Goal: Find specific page/section: Find specific page/section

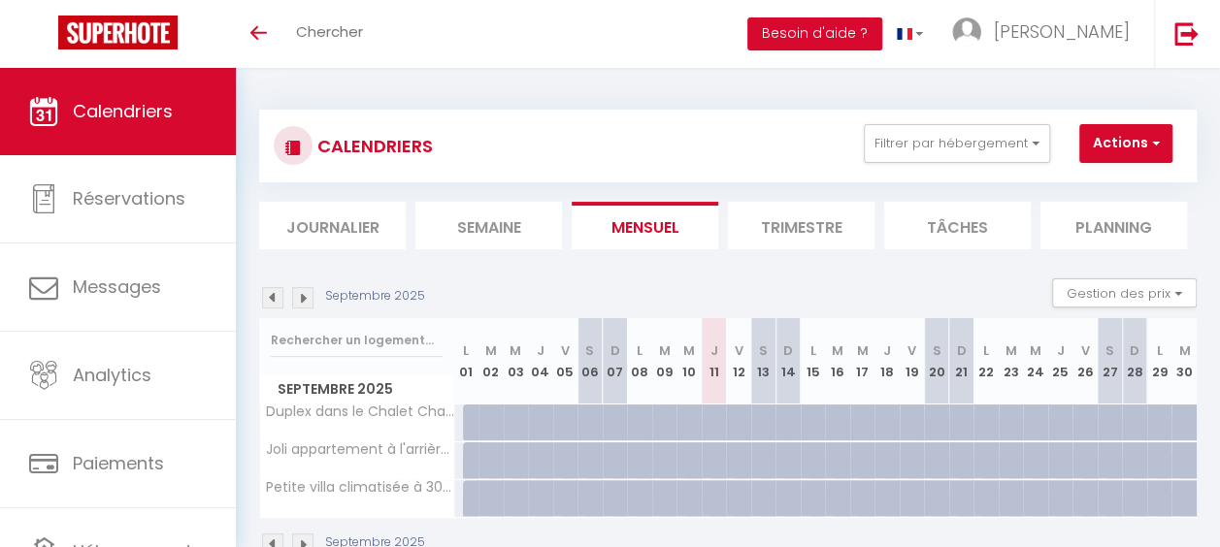
click at [309, 293] on img at bounding box center [302, 297] width 21 height 21
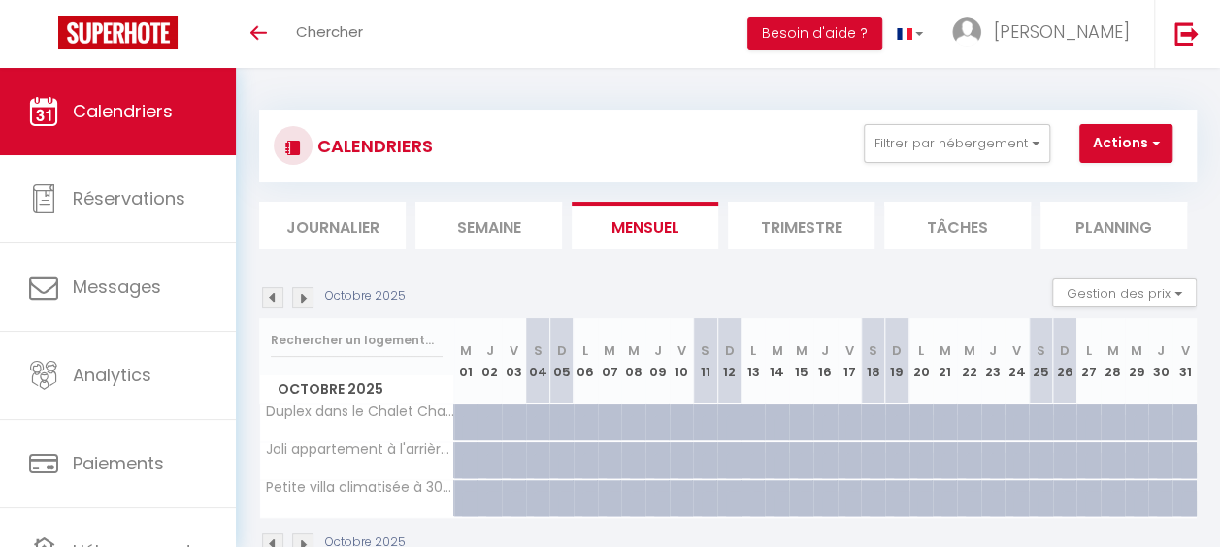
click at [309, 293] on img at bounding box center [302, 297] width 21 height 21
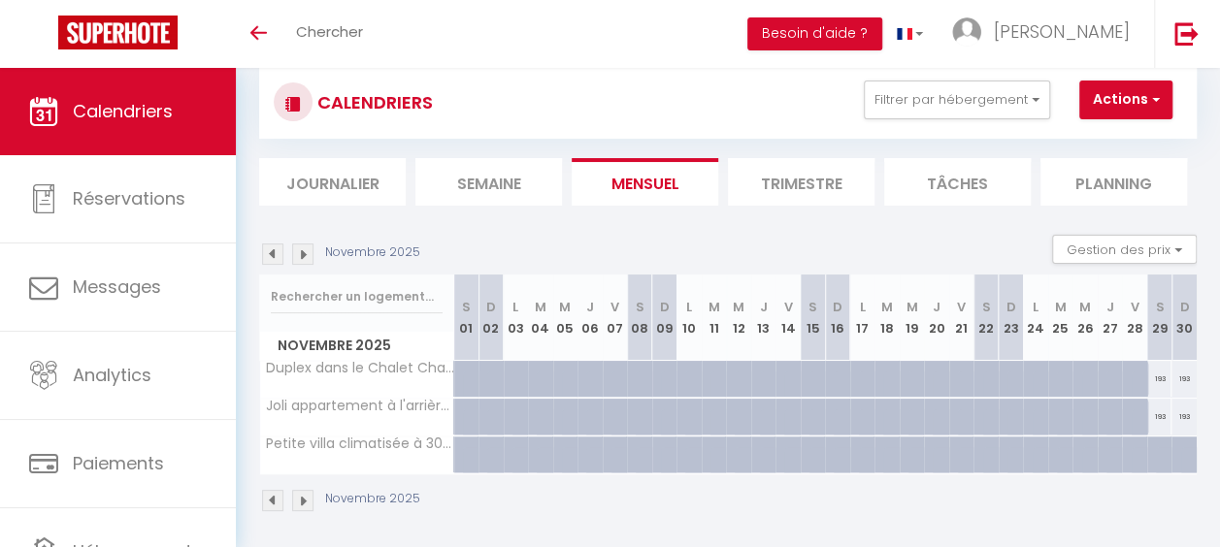
scroll to position [68, 0]
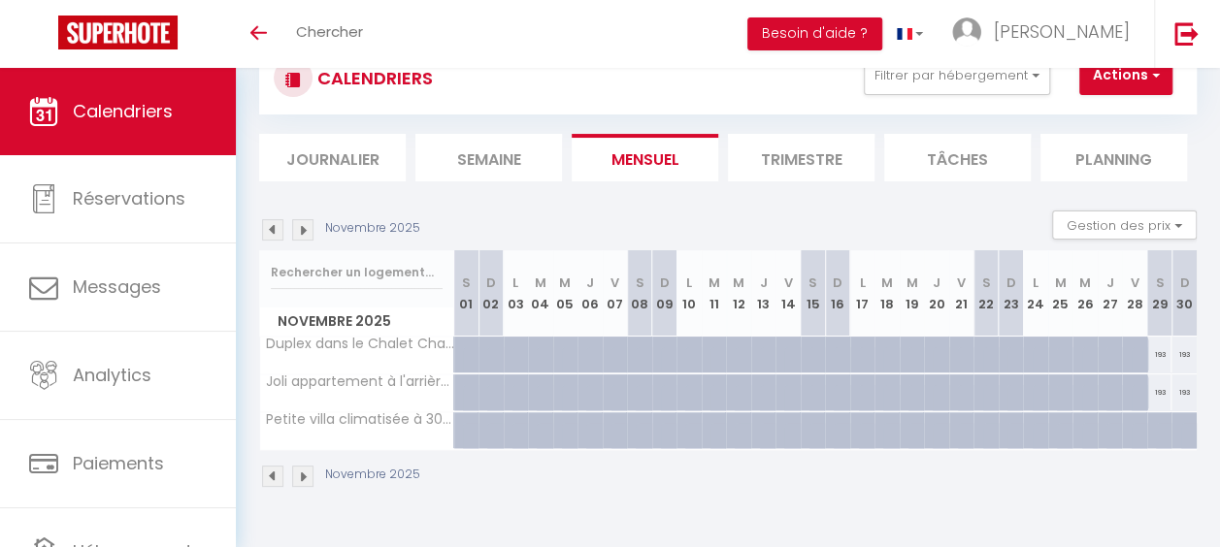
click at [308, 232] on img at bounding box center [302, 229] width 21 height 21
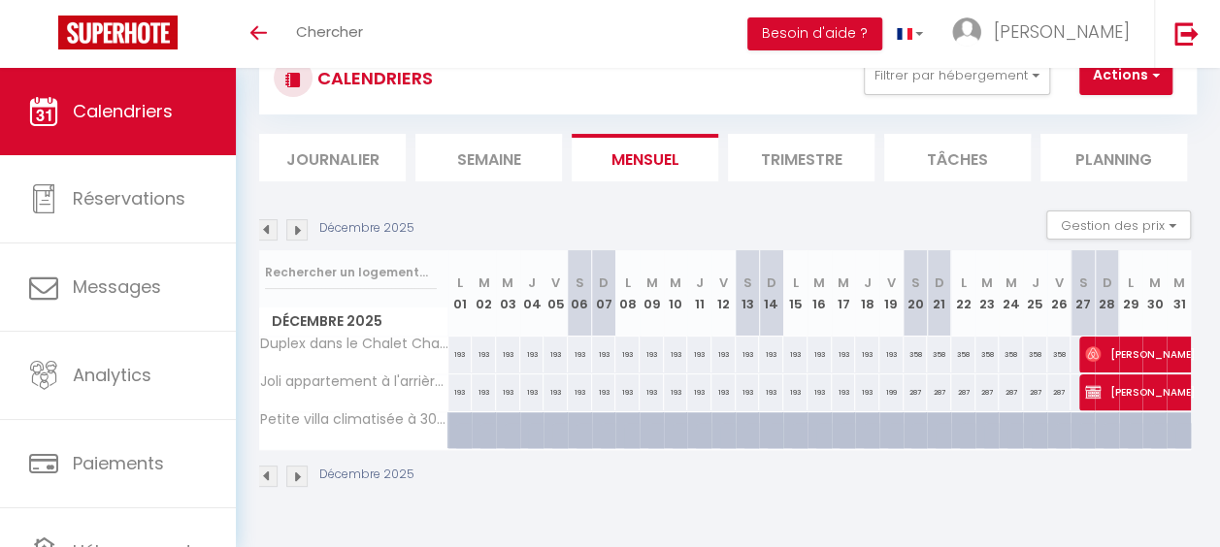
scroll to position [0, 0]
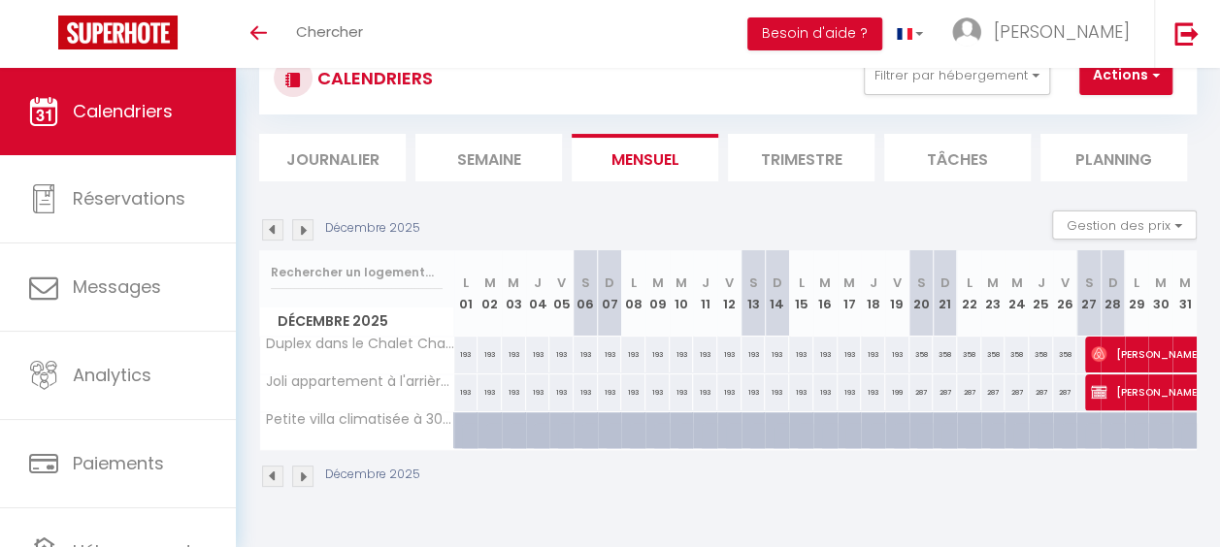
click at [309, 225] on img at bounding box center [302, 229] width 21 height 21
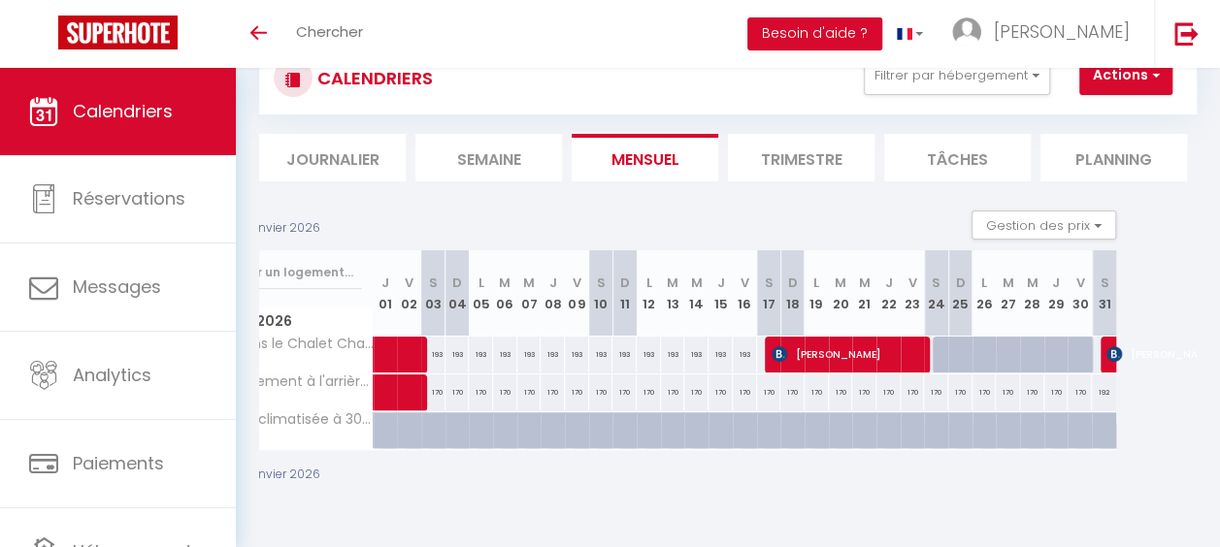
scroll to position [0, 36]
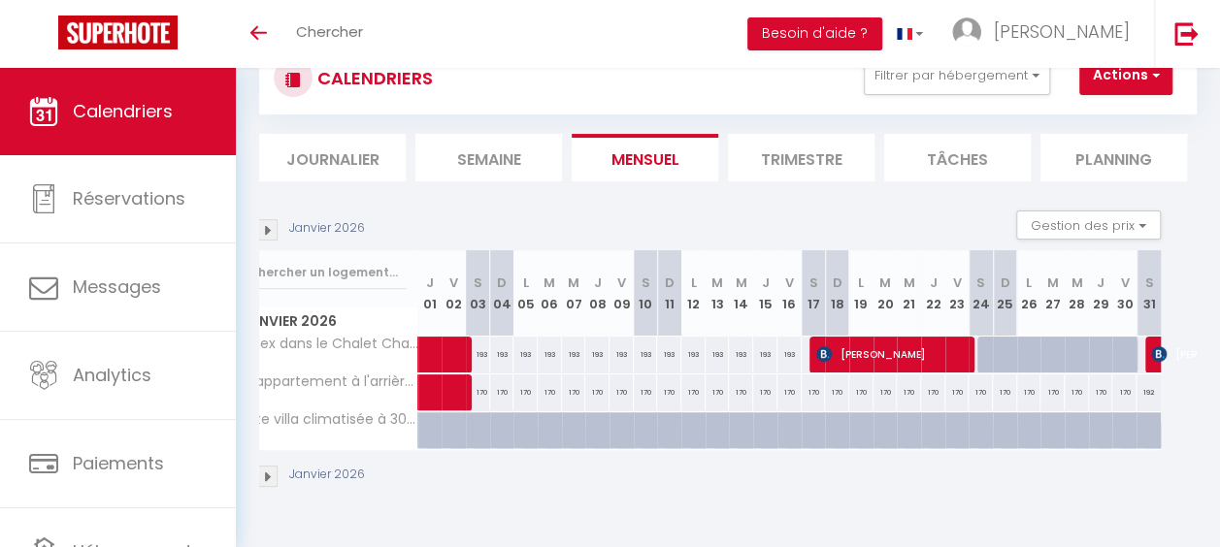
click at [268, 470] on img at bounding box center [266, 476] width 21 height 21
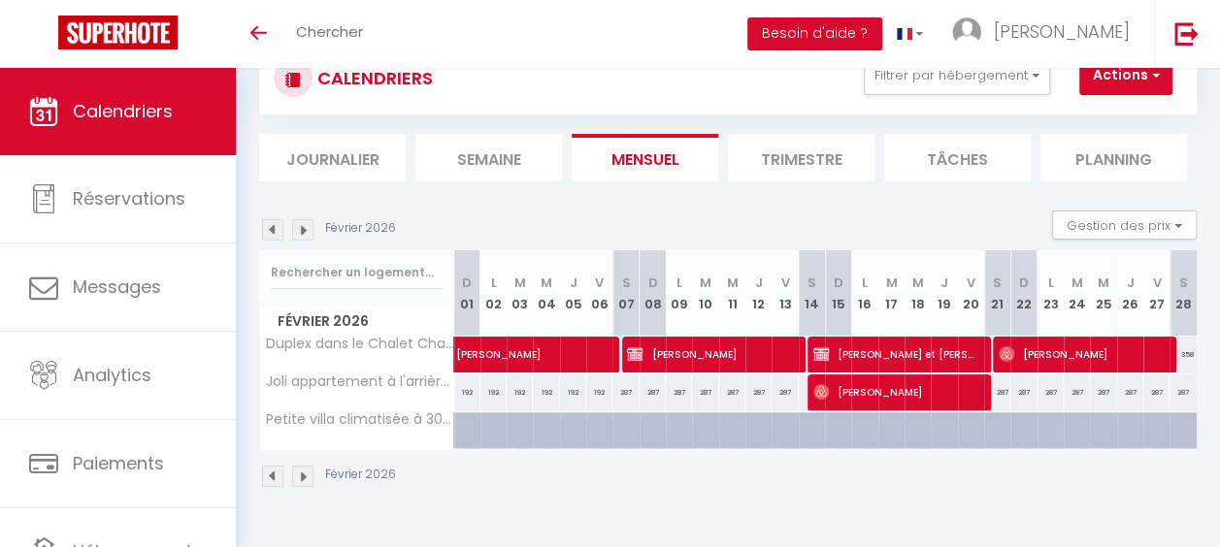
click at [308, 472] on img at bounding box center [302, 476] width 21 height 21
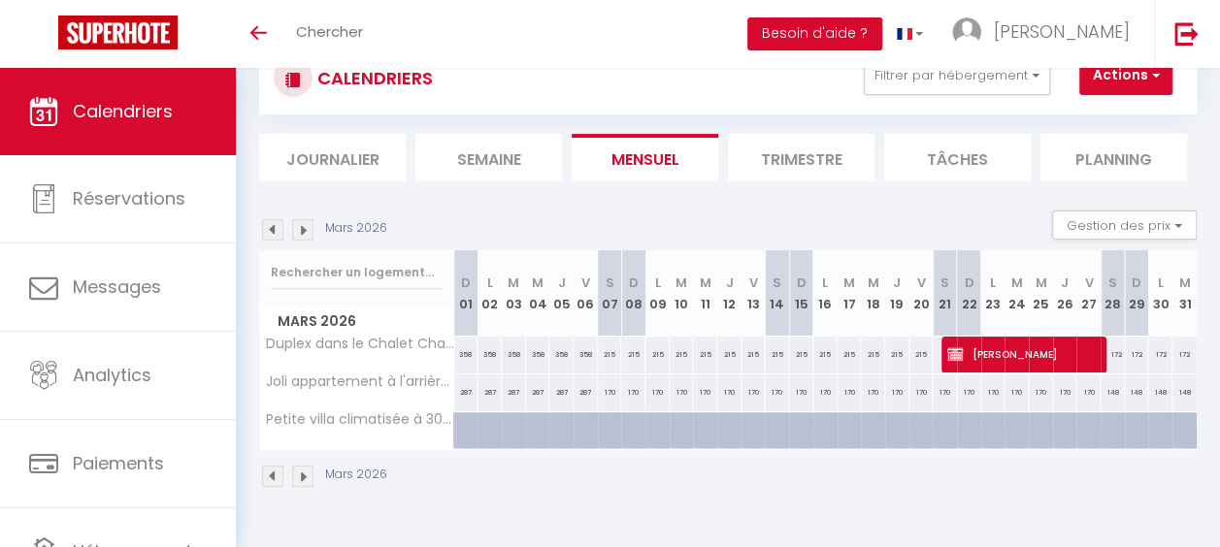
click at [265, 471] on img at bounding box center [272, 476] width 21 height 21
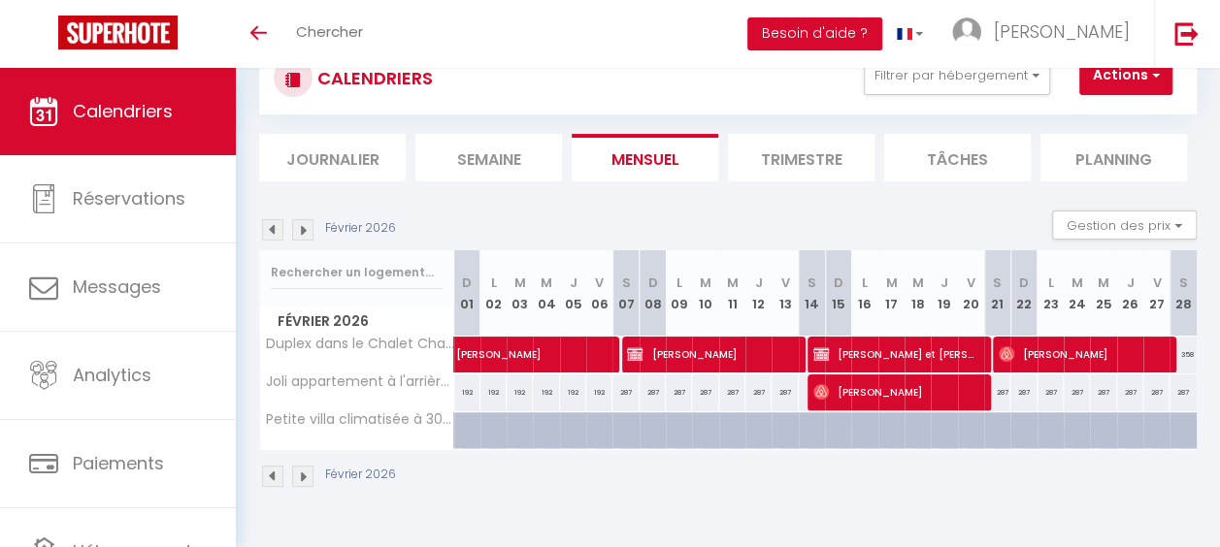
click at [265, 471] on img at bounding box center [272, 476] width 21 height 21
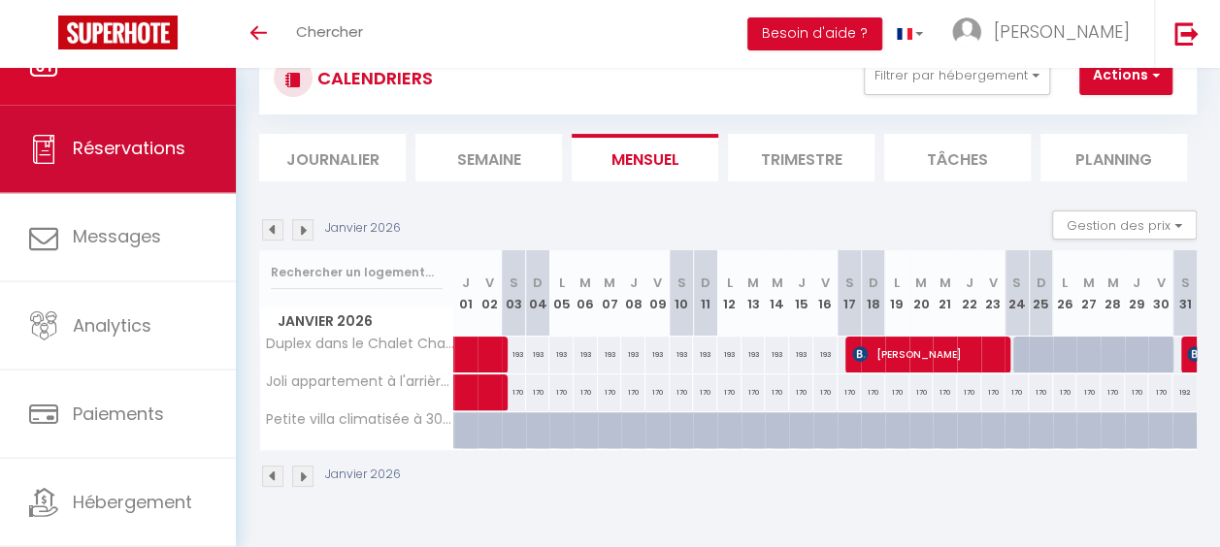
click at [91, 138] on span "Réservations" at bounding box center [129, 148] width 113 height 24
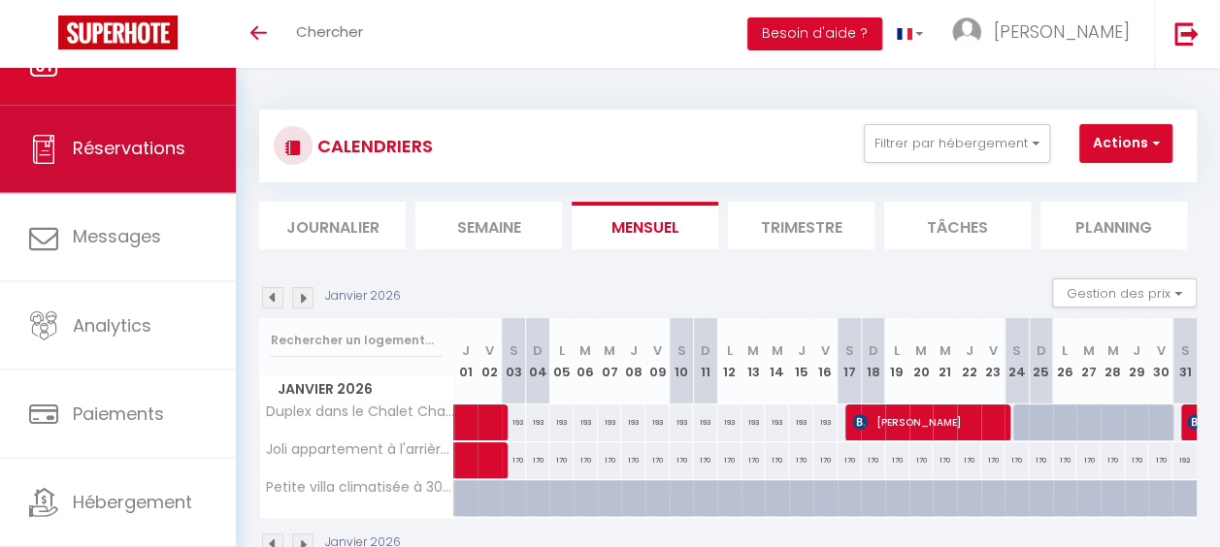
select select "not_cancelled"
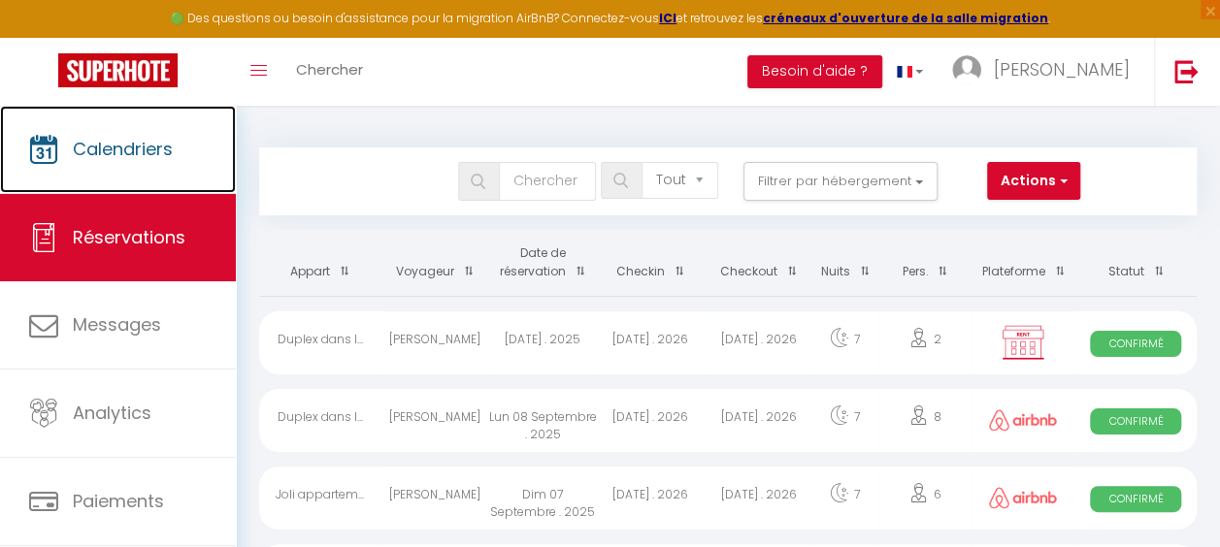
click at [91, 138] on span "Calendriers" at bounding box center [123, 149] width 100 height 24
